Goal: Find specific page/section: Find specific page/section

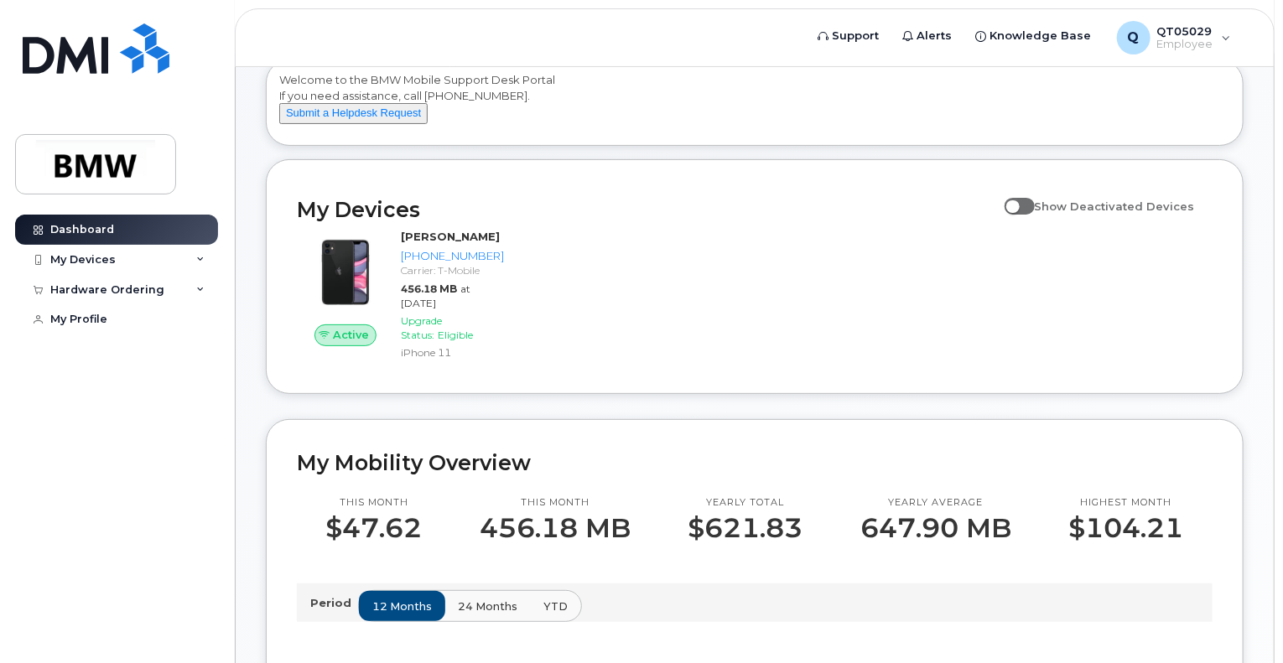
scroll to position [117, 0]
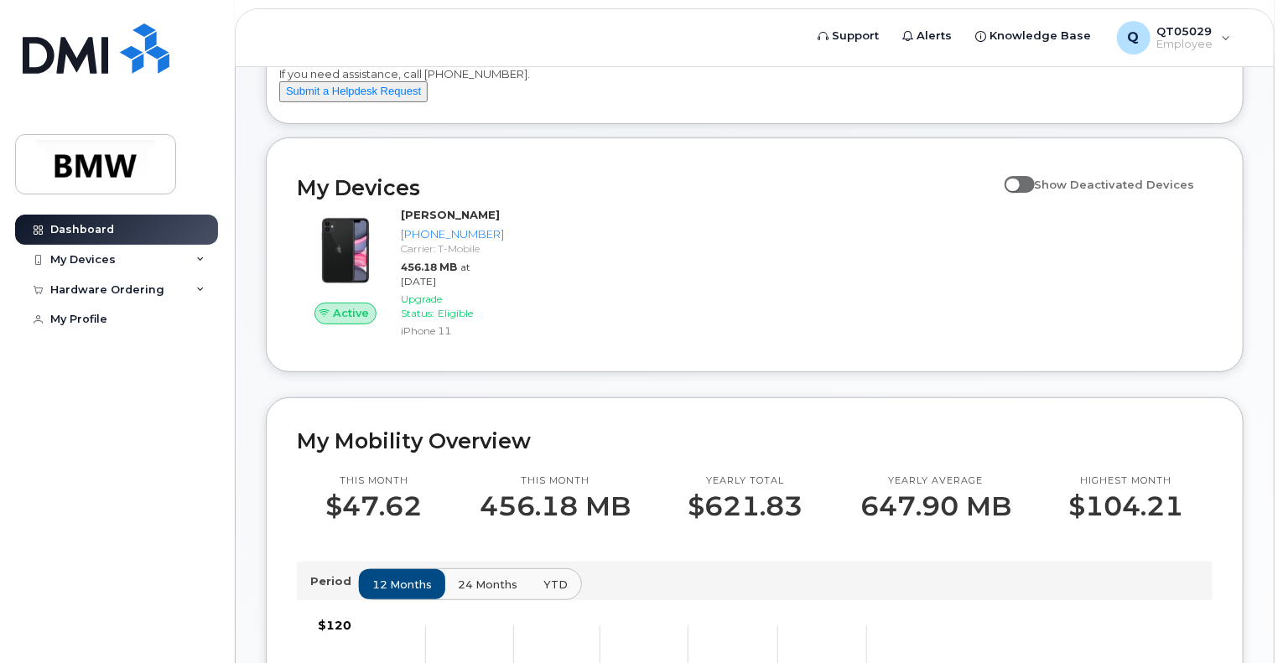
click at [1018, 182] on input "Show Deactivated Devices" at bounding box center [1011, 175] width 13 height 13
click at [999, 254] on div "Active Todd Johnson 864-551-3870 Carrier: T-Mobile 456.18 MB at Sep 01, 2025 Up…" at bounding box center [755, 274] width 936 height 154
click at [1035, 193] on span at bounding box center [1020, 184] width 30 height 17
click at [1018, 182] on input "Show Deactivated Devices" at bounding box center [1011, 175] width 13 height 13
checkbox input "false"
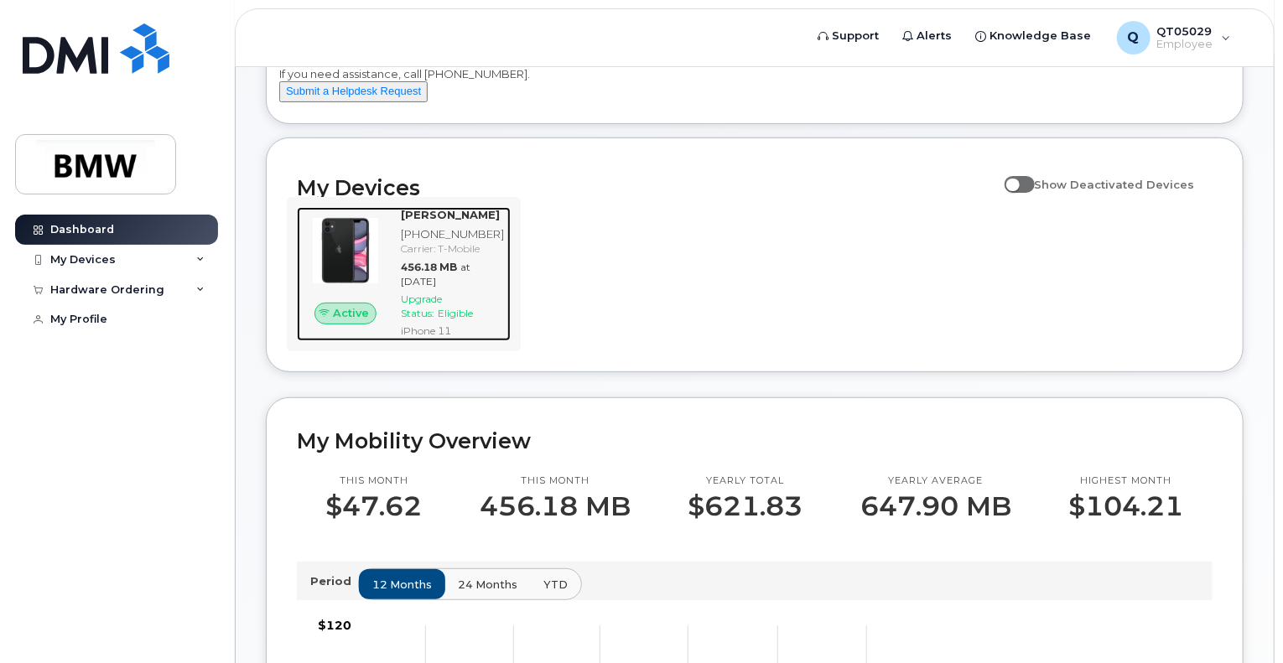
click at [352, 255] on img at bounding box center [345, 251] width 70 height 70
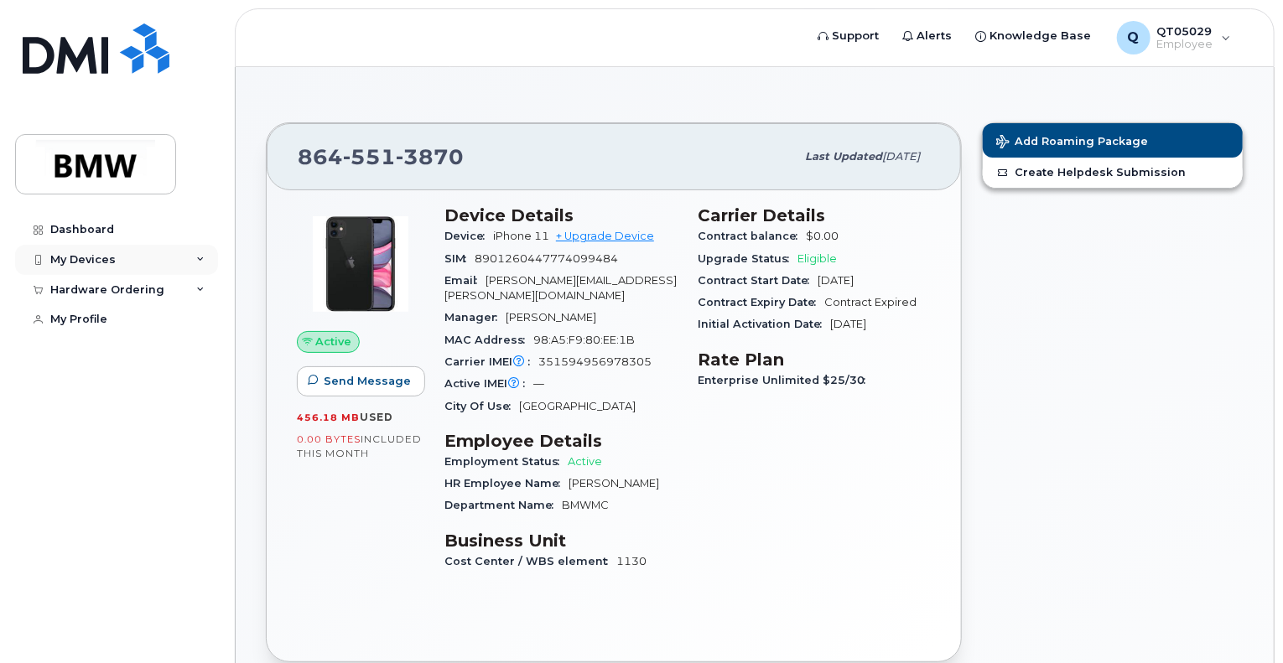
click at [202, 257] on icon at bounding box center [200, 260] width 8 height 8
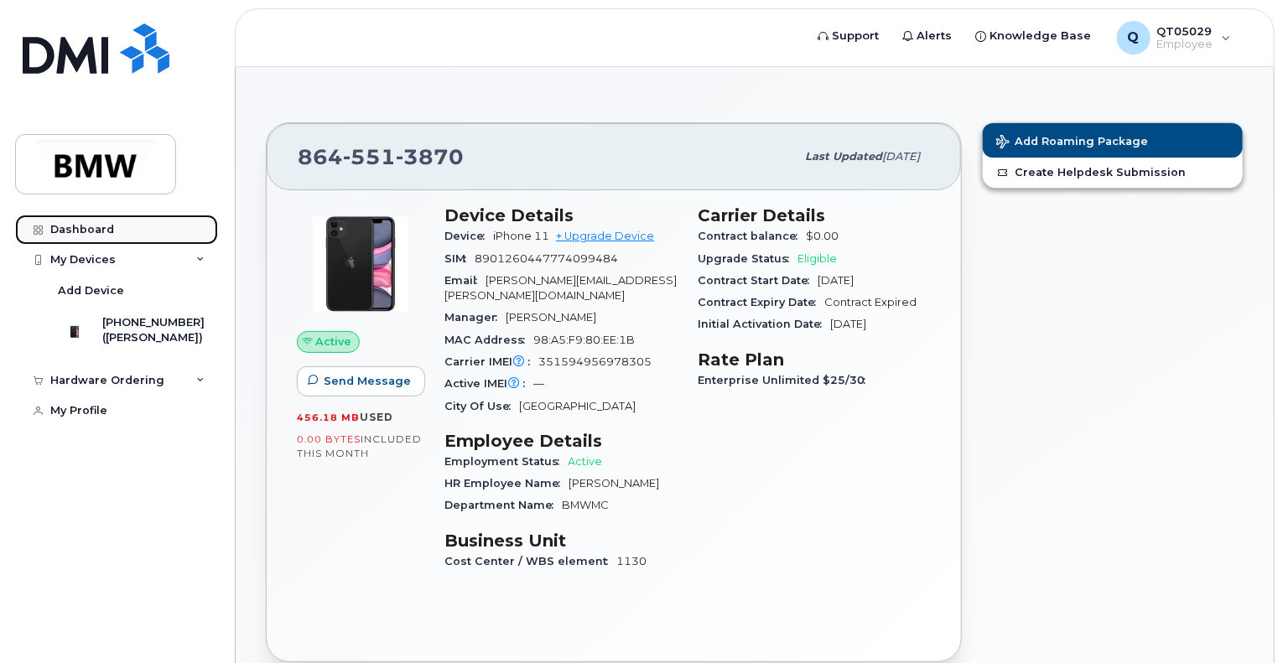
click at [49, 231] on link "Dashboard" at bounding box center [116, 230] width 203 height 30
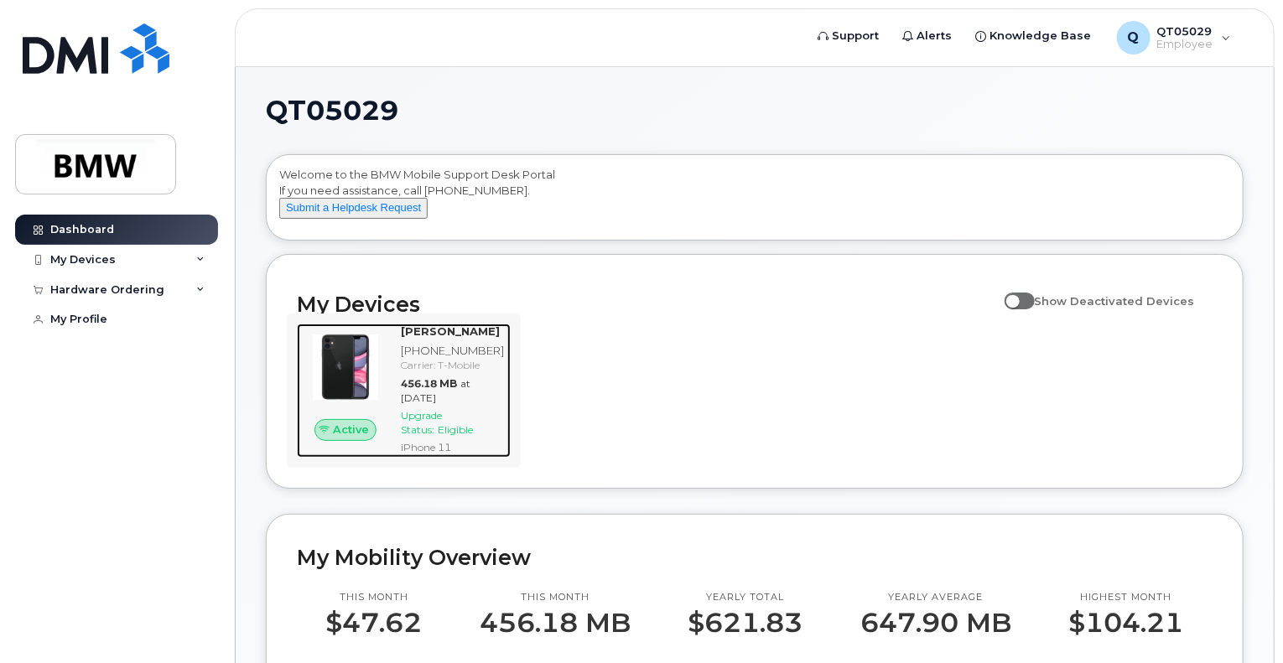
click at [354, 458] on div "Active" at bounding box center [345, 391] width 97 height 134
